Goal: Entertainment & Leisure: Consume media (video, audio)

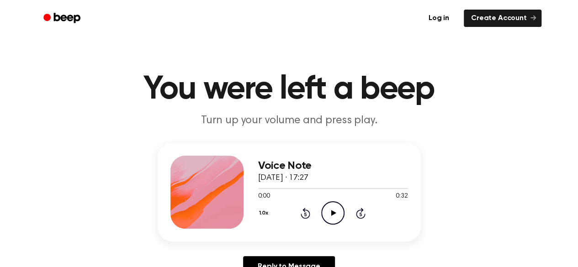
click at [327, 218] on icon "Play Audio" at bounding box center [332, 212] width 23 height 23
click at [343, 219] on circle at bounding box center [333, 213] width 22 height 22
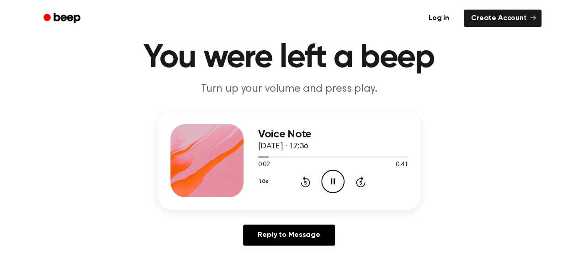
scroll to position [46, 0]
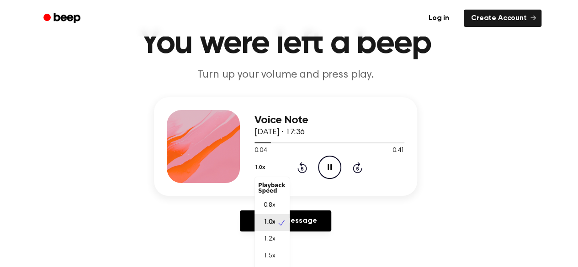
click at [264, 167] on button "1.0x" at bounding box center [261, 168] width 14 height 16
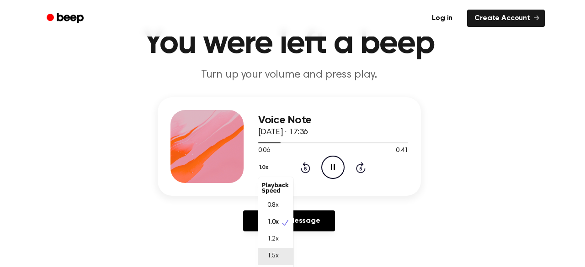
click at [267, 252] on span "1.5x" at bounding box center [272, 257] width 11 height 10
